Goal: Transaction & Acquisition: Purchase product/service

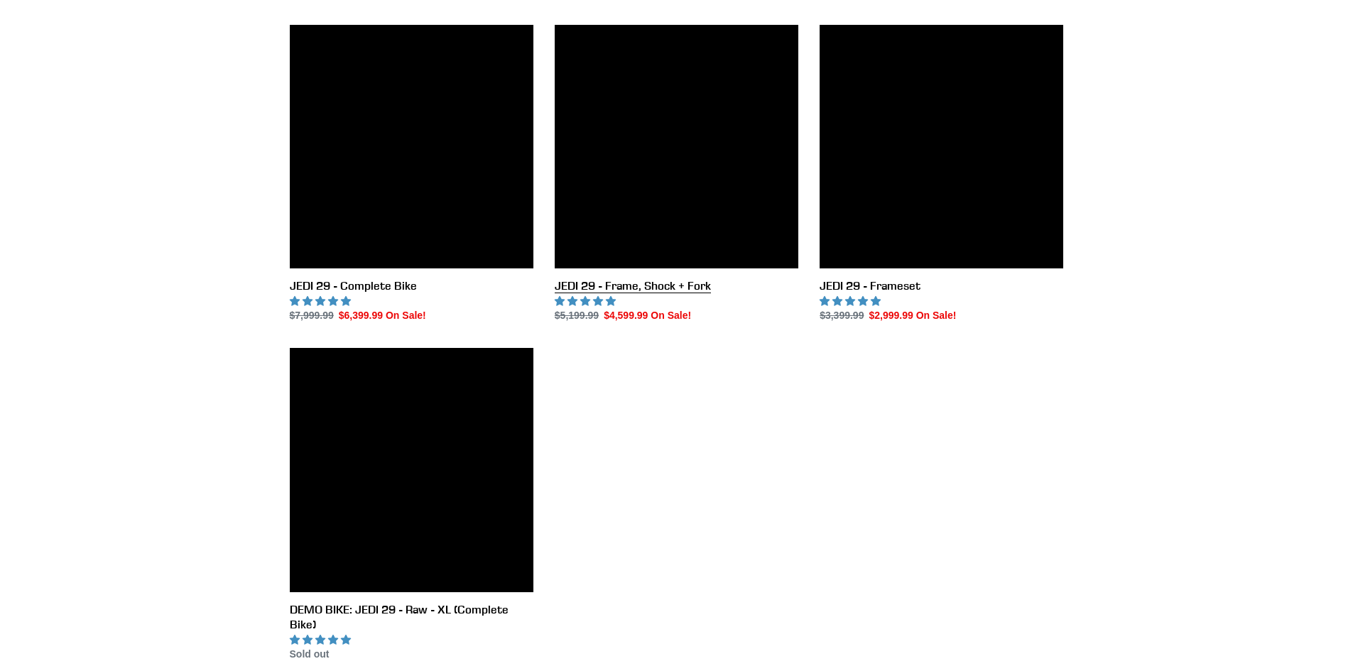
scroll to position [426, 0]
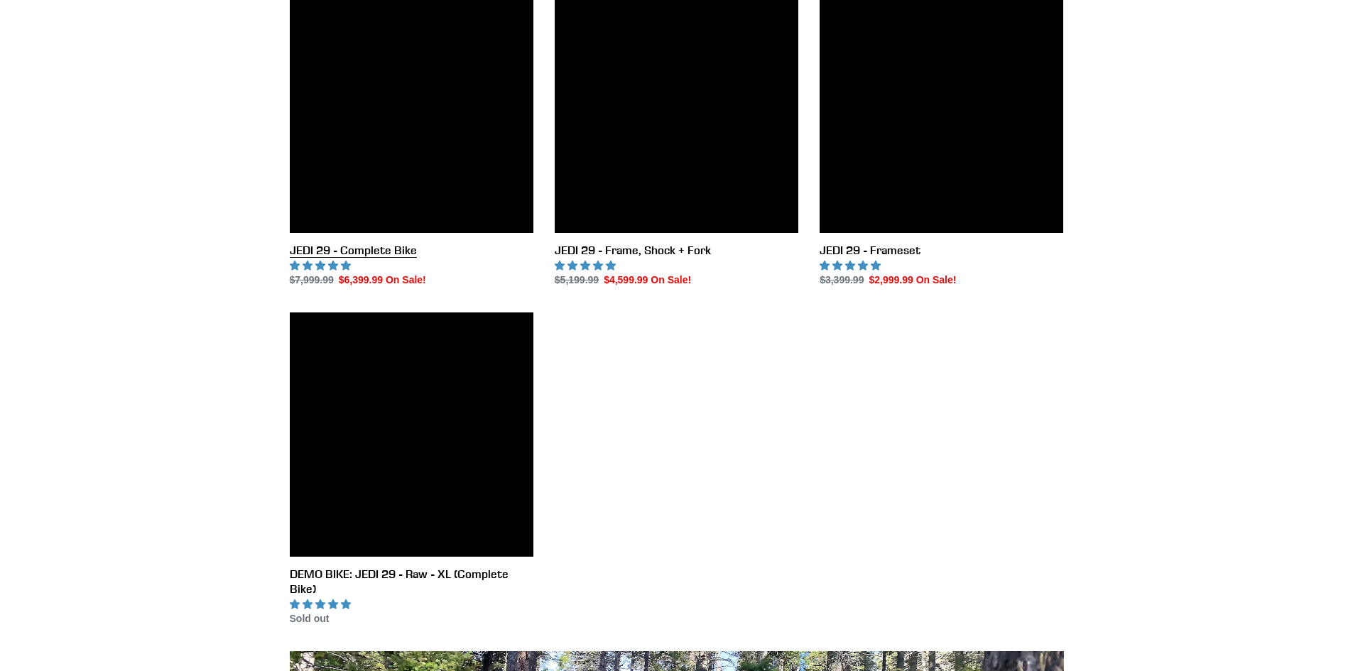
click at [434, 186] on link "JEDI 29 - Complete Bike" at bounding box center [412, 138] width 244 height 299
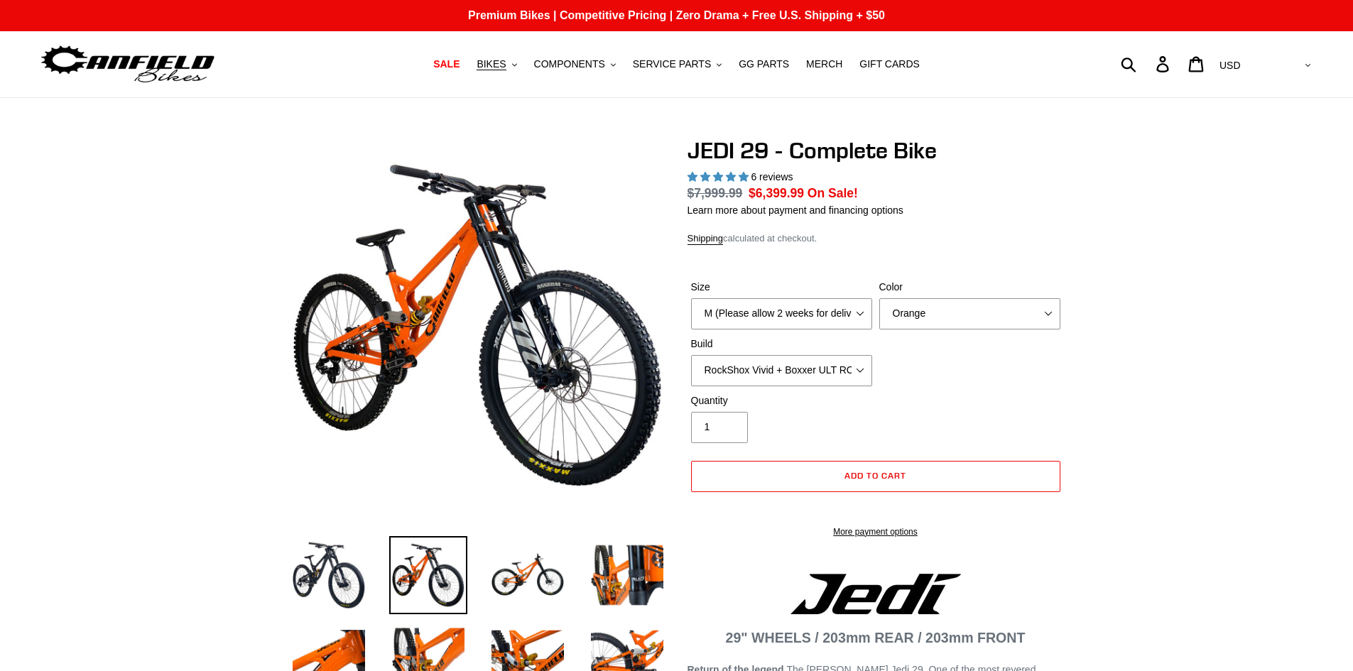
select select "highest-rating"
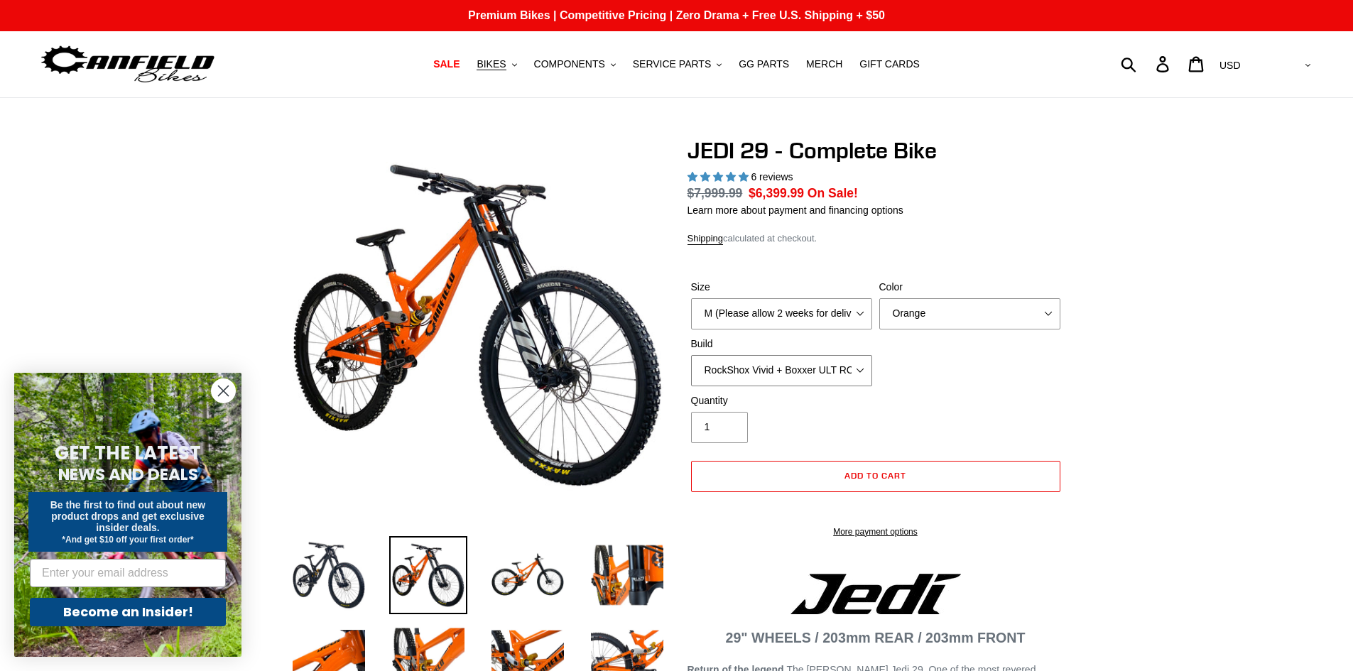
click at [802, 362] on select "RockShox Vivid + Boxxer ULT RC2 C3 200 + SRAM XO RockShox Vivid + Boxxer ULT RC…" at bounding box center [781, 370] width 181 height 31
click at [691, 355] on select "RockShox Vivid + Boxxer ULT RC2 C3 200 + SRAM XO RockShox Vivid + Boxxer ULT RC…" at bounding box center [781, 370] width 181 height 31
click at [823, 357] on select "RockShox Vivid + Boxxer ULT RC2 C3 200 + SRAM XO RockShox Vivid + Boxxer ULT RC…" at bounding box center [781, 370] width 181 height 31
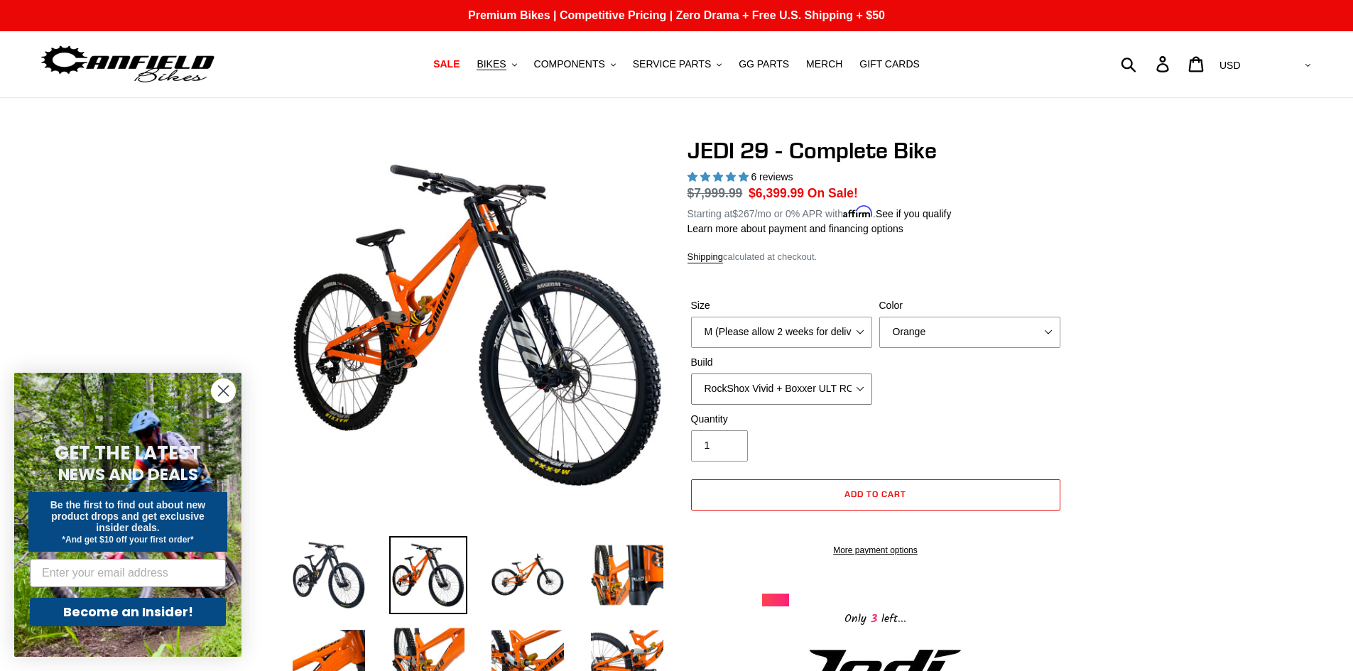
click at [691, 374] on select "RockShox Vivid + Boxxer ULT RC2 C3 200 + SRAM XO RockShox Vivid + Boxxer ULT RC…" at bounding box center [781, 389] width 181 height 31
click at [828, 333] on select "M (Please allow 2 weeks for delivery) L (Please allow 2 weeks for delivery) XL …" at bounding box center [781, 332] width 181 height 31
click at [691, 317] on select "M (Please allow 2 weeks for delivery) L (Please allow 2 weeks for delivery) XL …" at bounding box center [781, 332] width 181 height 31
click at [830, 381] on select "RockShox Vivid + Boxxer ULT RC2 C3 200 + SRAM XO RockShox Vivid + Boxxer ULT RC…" at bounding box center [781, 389] width 181 height 31
click at [691, 374] on select "RockShox Vivid + Boxxer ULT RC2 C3 200 + SRAM XO RockShox Vivid + Boxxer ULT RC…" at bounding box center [781, 389] width 181 height 31
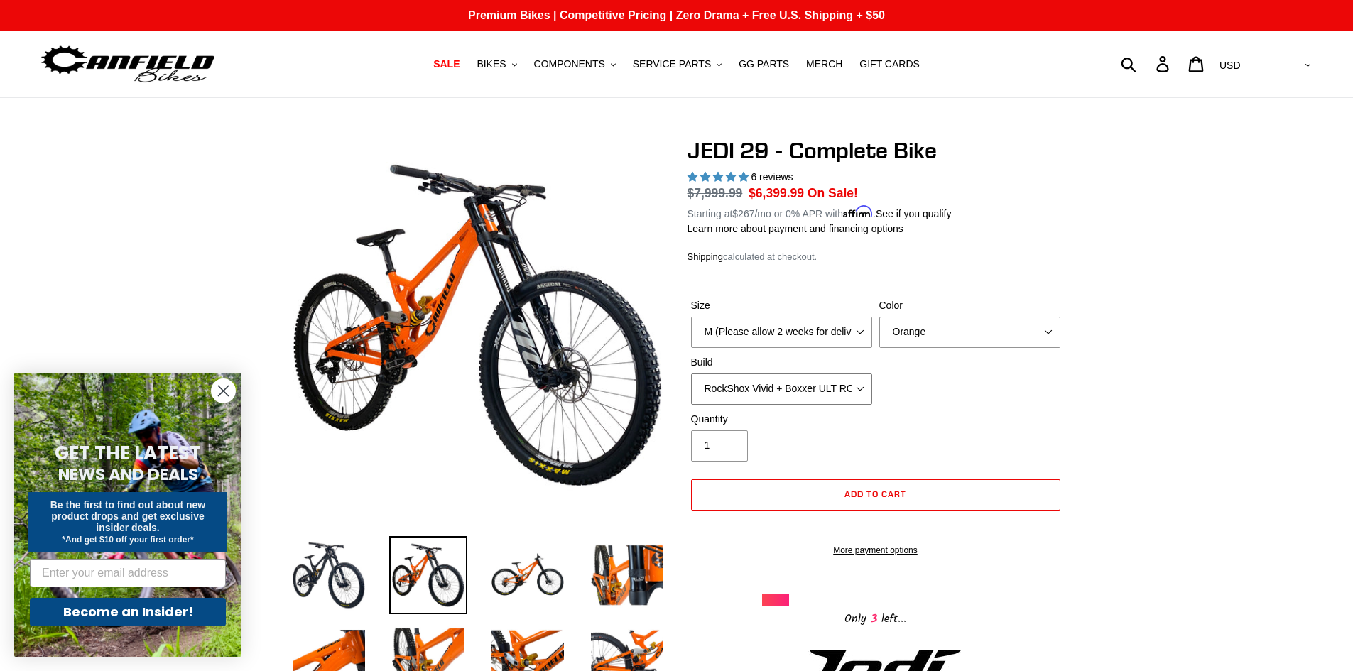
click at [804, 384] on select "RockShox Vivid + Boxxer ULT RC2 C3 200 + SRAM XO RockShox Vivid + Boxxer ULT RC…" at bounding box center [781, 389] width 181 height 31
select select "EXT eStoria LOK V3 + EXT Vaia 200 + SRAM XO"
click at [691, 374] on select "RockShox Vivid + Boxxer ULT RC2 C3 200 + SRAM XO RockShox Vivid + Boxxer ULT RC…" at bounding box center [781, 389] width 181 height 31
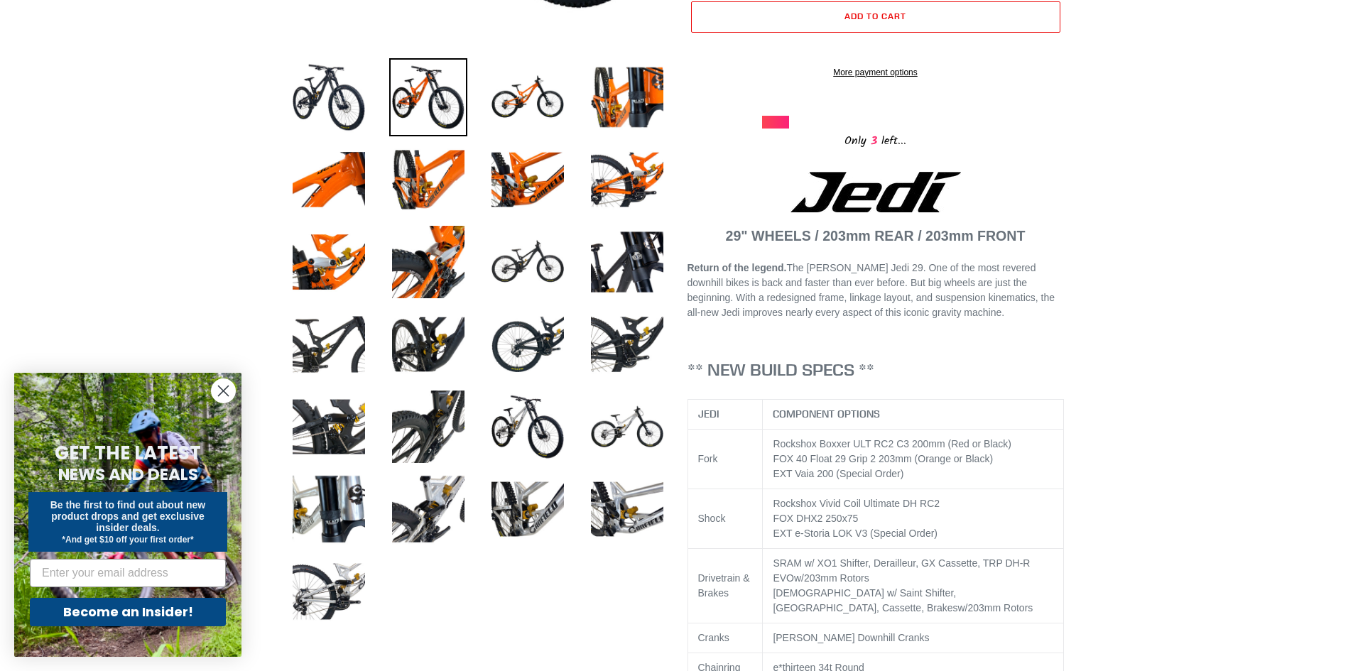
scroll to position [497, 0]
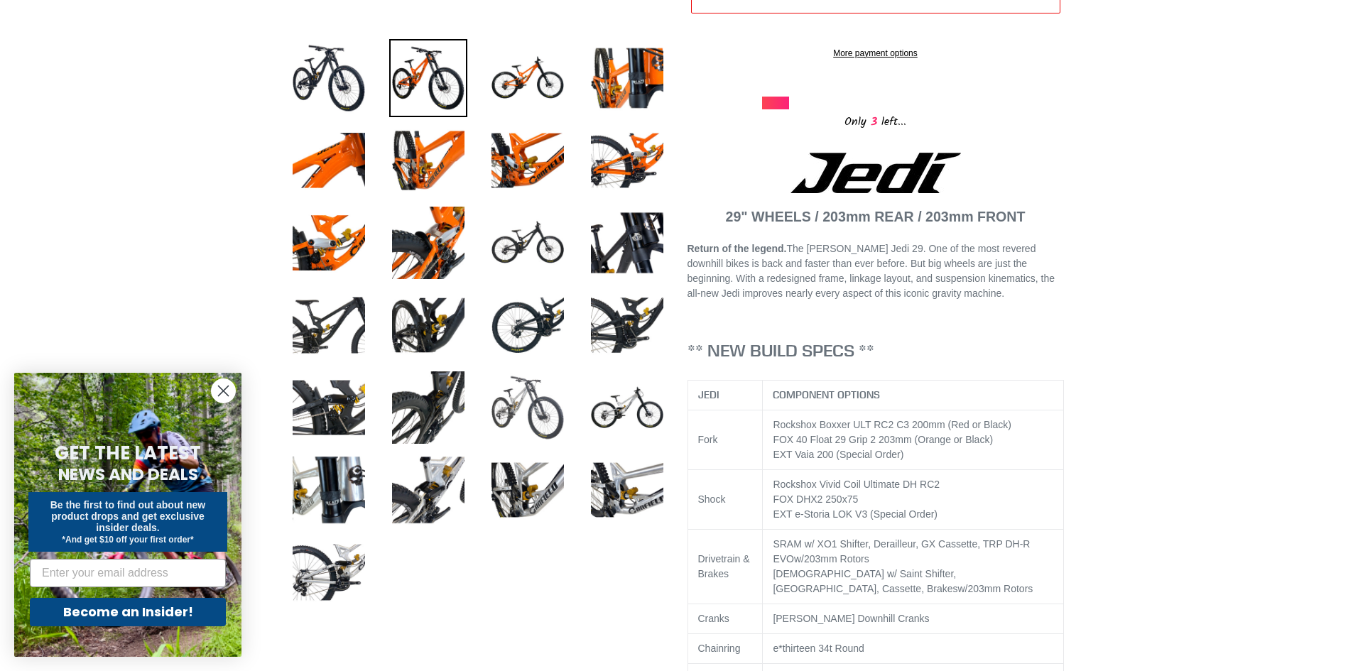
click at [514, 425] on img at bounding box center [528, 408] width 78 height 78
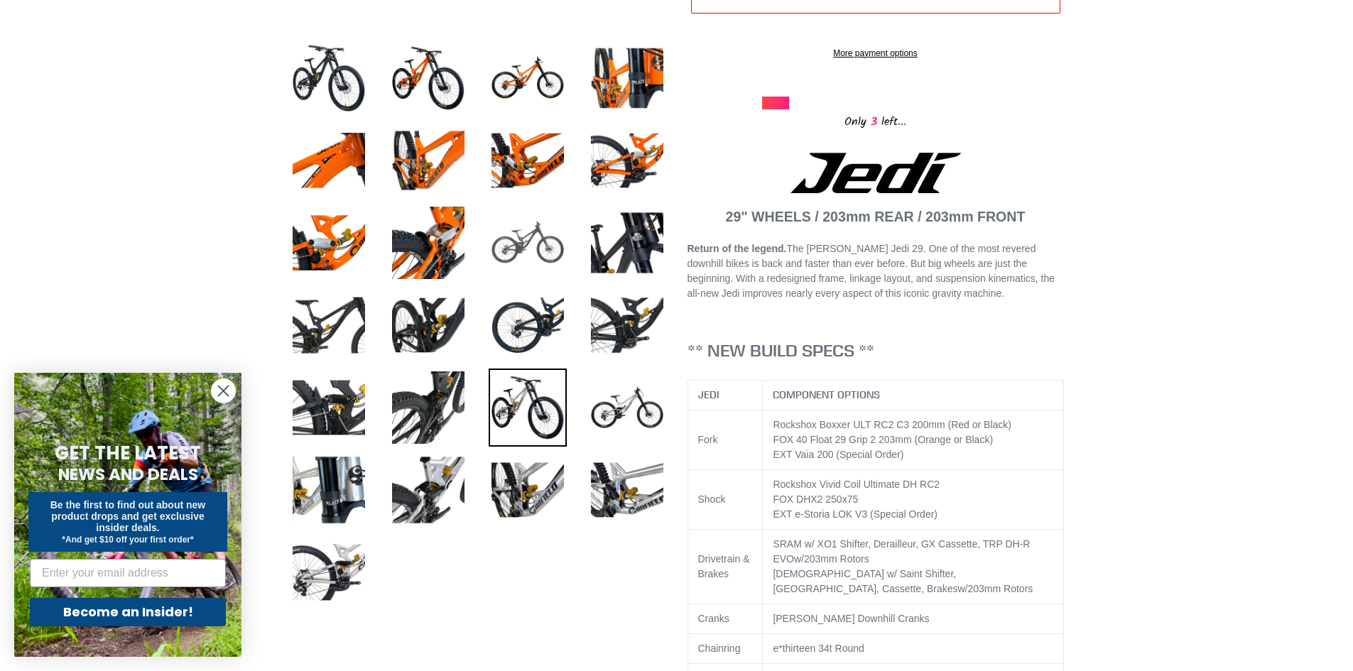
click at [542, 225] on img at bounding box center [528, 243] width 78 height 78
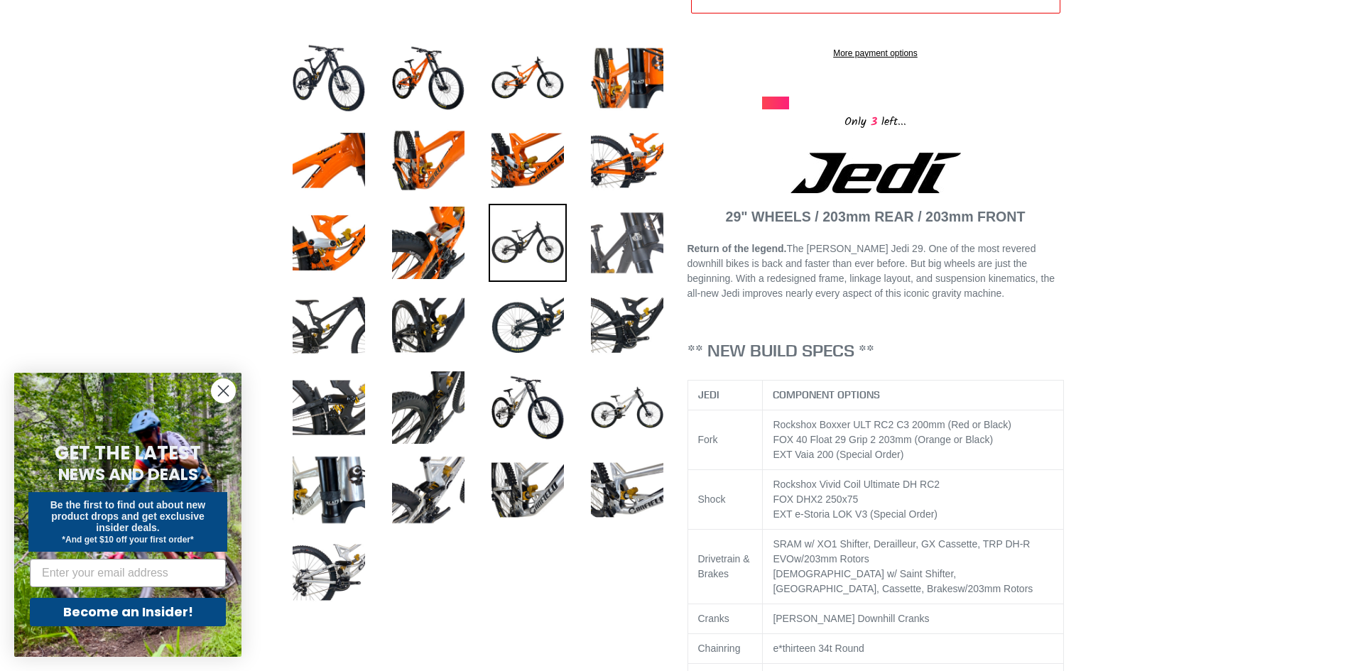
click at [597, 256] on img at bounding box center [627, 243] width 78 height 78
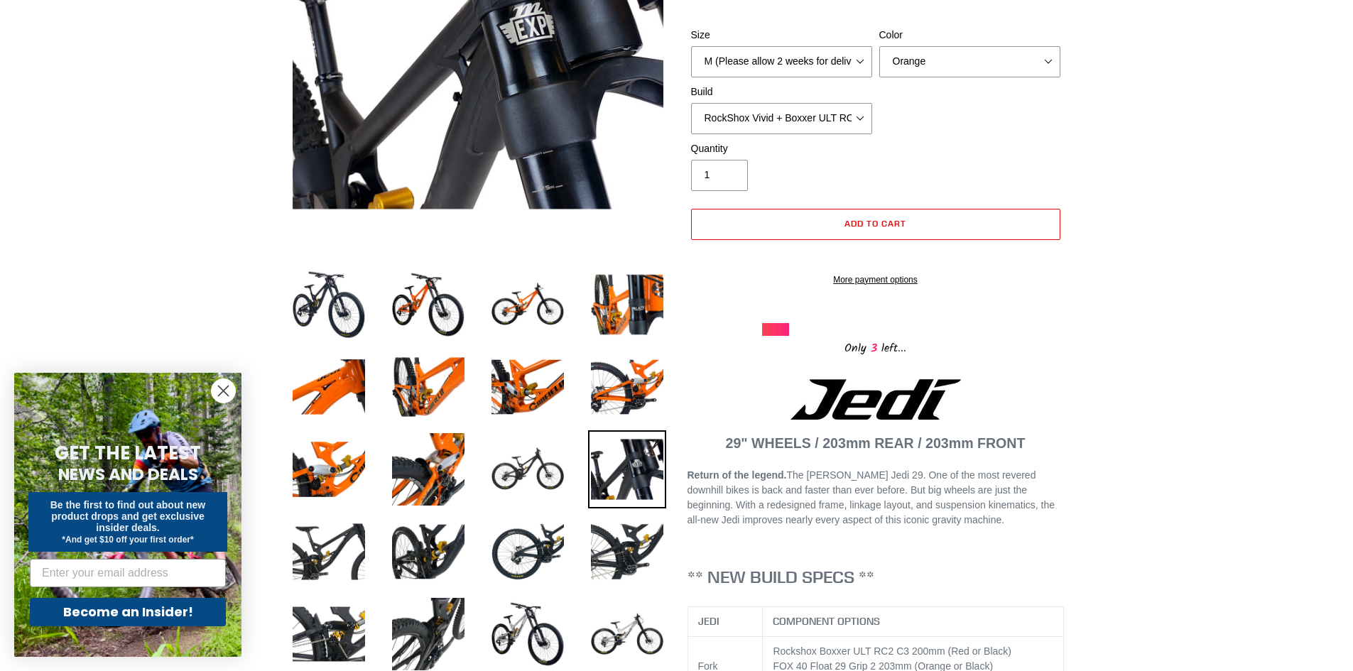
scroll to position [0, 0]
